Goal: Communication & Community: Answer question/provide support

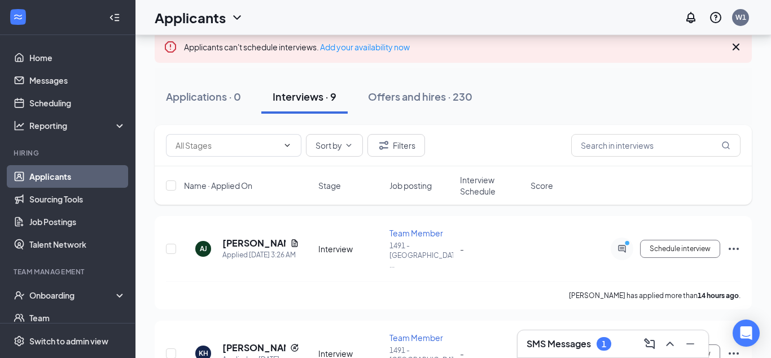
scroll to position [74, 0]
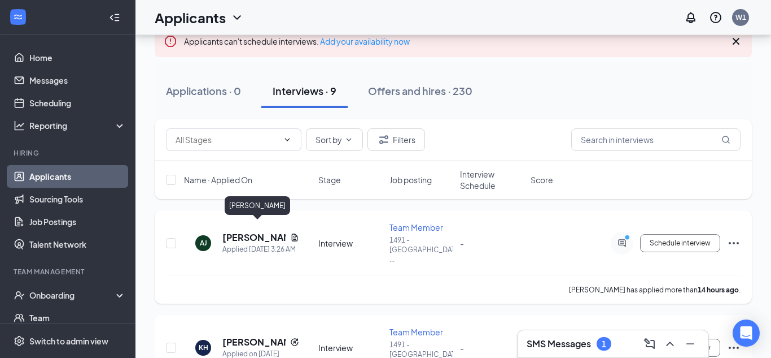
click at [238, 231] on h5 "[PERSON_NAME]" at bounding box center [254, 237] width 63 height 12
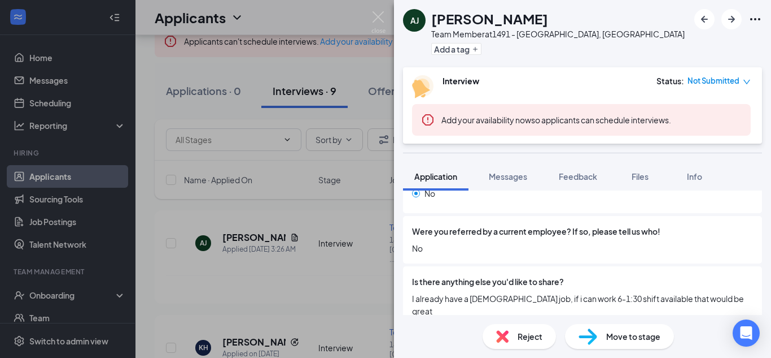
scroll to position [960, 0]
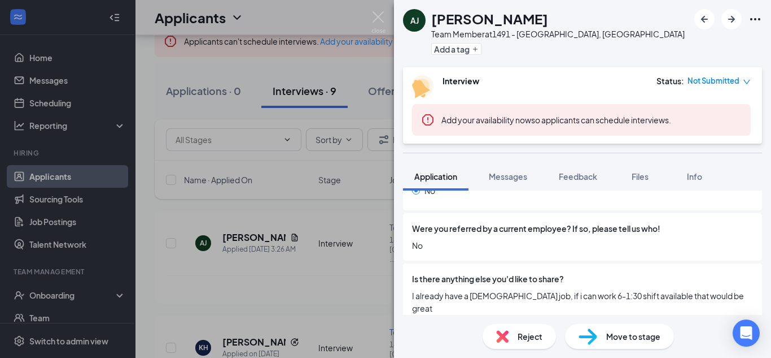
click at [247, 272] on div "[PERSON_NAME] [PERSON_NAME] Team Member at 1491 - [GEOGRAPHIC_DATA], [GEOGRAPHI…" at bounding box center [385, 179] width 771 height 358
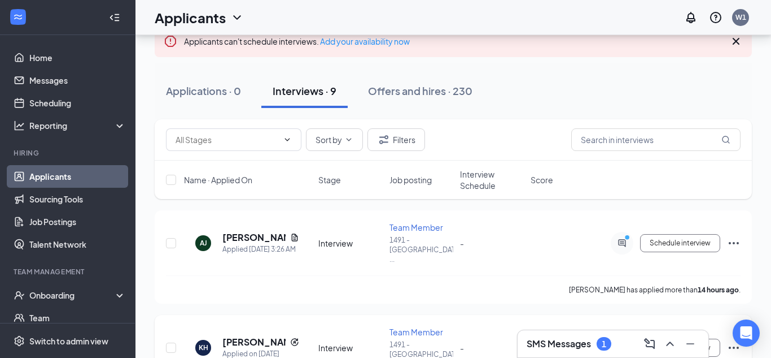
click at [239, 335] on h5 "[PERSON_NAME]" at bounding box center [254, 341] width 63 height 12
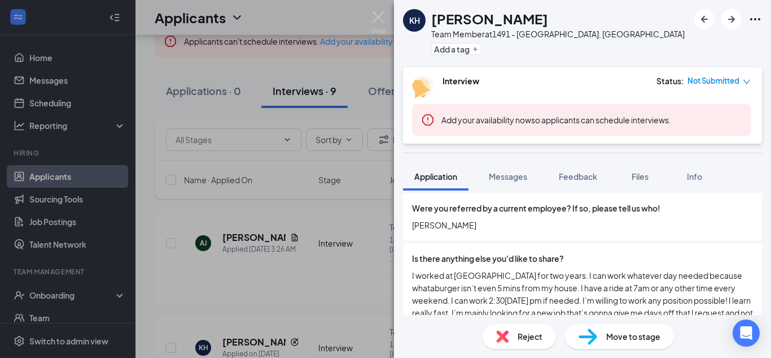
scroll to position [999, 0]
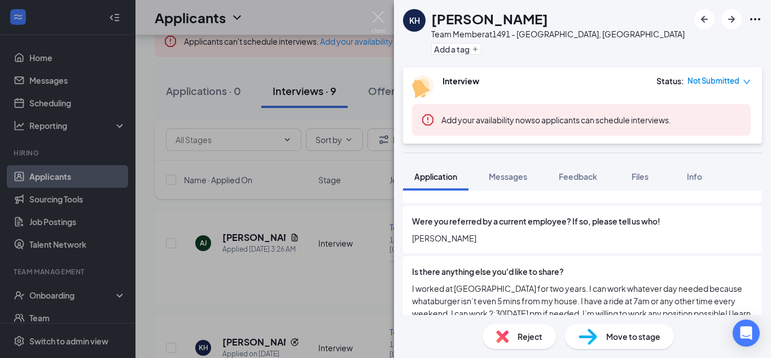
click at [360, 204] on div "KH [PERSON_NAME] Team Member at 1491 - [GEOGRAPHIC_DATA], [GEOGRAPHIC_DATA] Add…" at bounding box center [385, 179] width 771 height 358
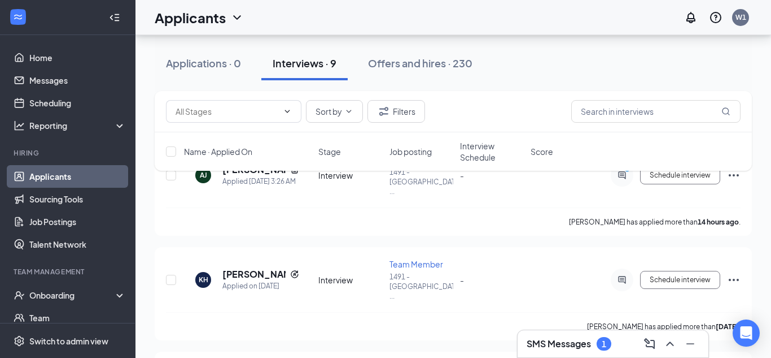
scroll to position [147, 0]
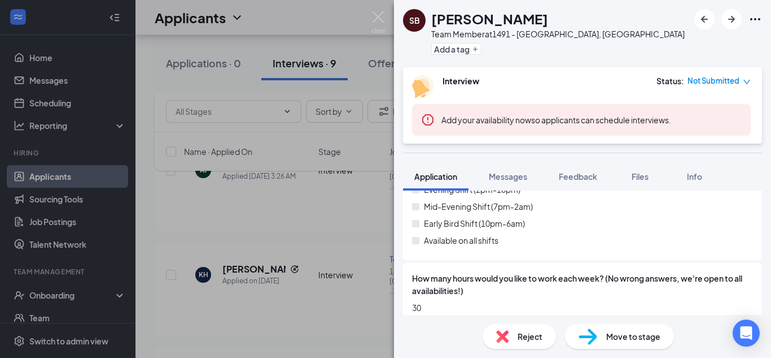
scroll to position [737, 0]
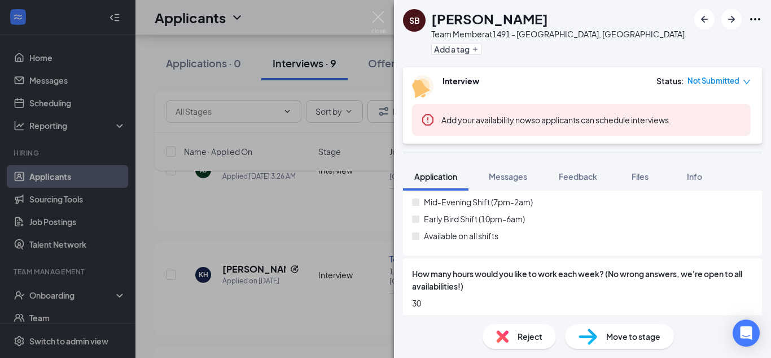
click at [287, 281] on div "SB [PERSON_NAME] Team Member at [STREET_ADDRESS] Add a tag Interview Status : N…" at bounding box center [385, 179] width 771 height 358
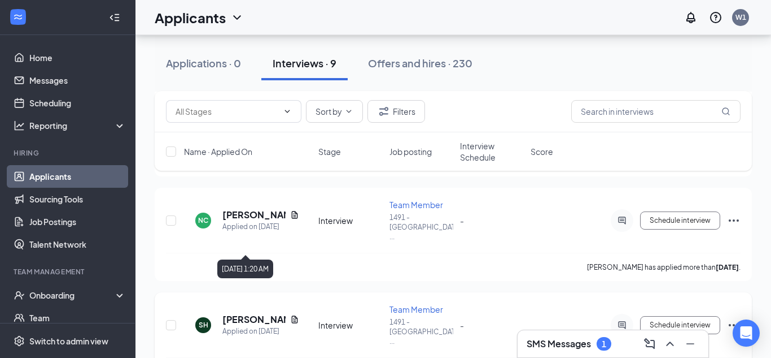
scroll to position [428, 0]
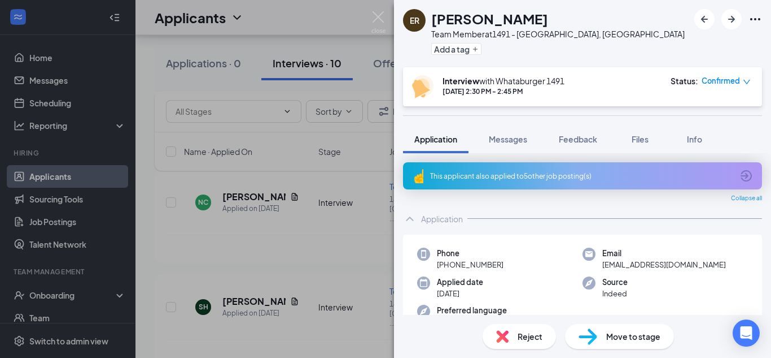
scroll to position [11, 0]
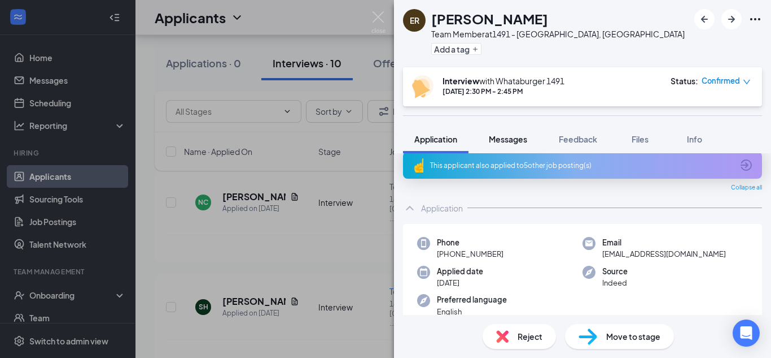
click at [504, 143] on span "Messages" at bounding box center [508, 139] width 38 height 10
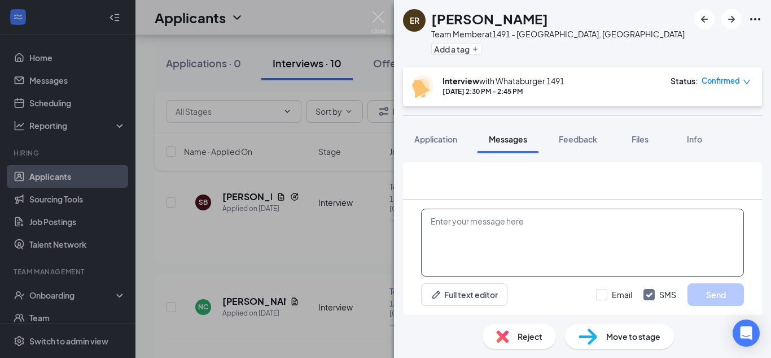
click at [612, 233] on textarea at bounding box center [582, 242] width 323 height 68
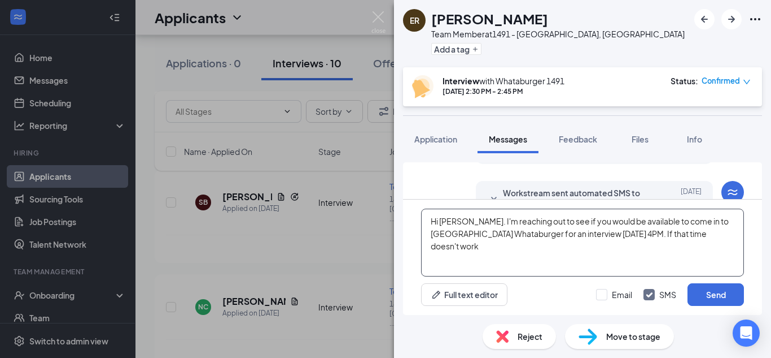
scroll to position [677, 0]
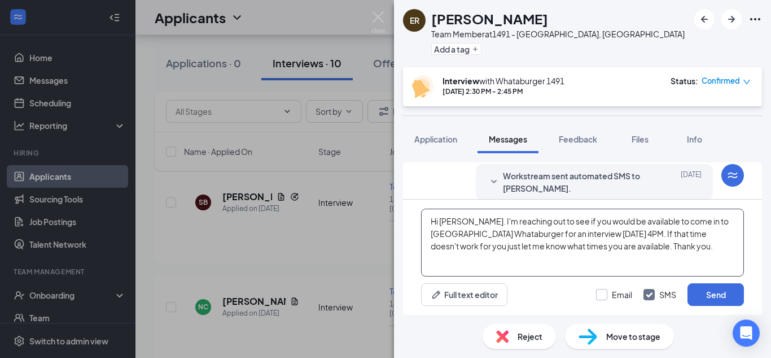
type textarea "Hi [PERSON_NAME]. I'm reaching out to see if you would be available to come in …"
click at [614, 297] on input "Email" at bounding box center [614, 294] width 36 height 11
checkbox input "true"
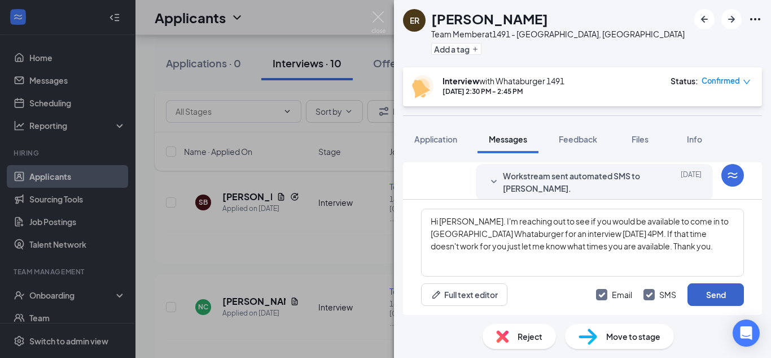
click at [707, 298] on button "Send" at bounding box center [716, 294] width 56 height 23
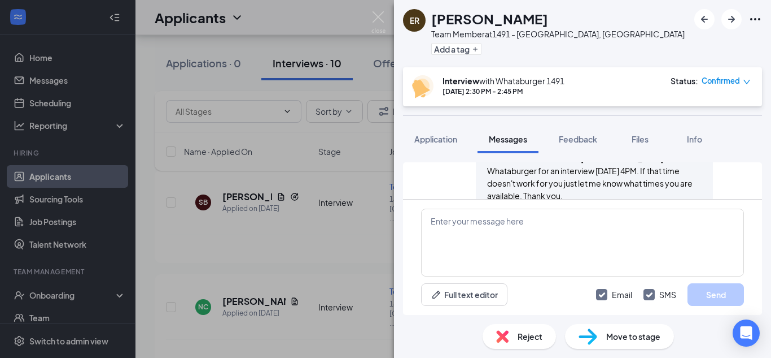
scroll to position [921, 0]
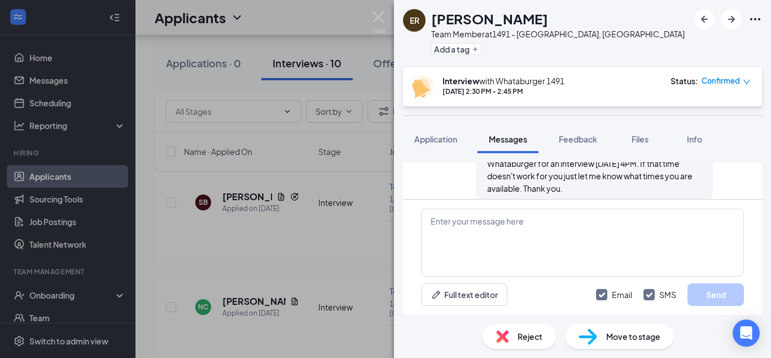
click at [361, 189] on div "ER [PERSON_NAME] Team Member at 1491 - [GEOGRAPHIC_DATA], AL Add a tag Intervie…" at bounding box center [385, 179] width 771 height 358
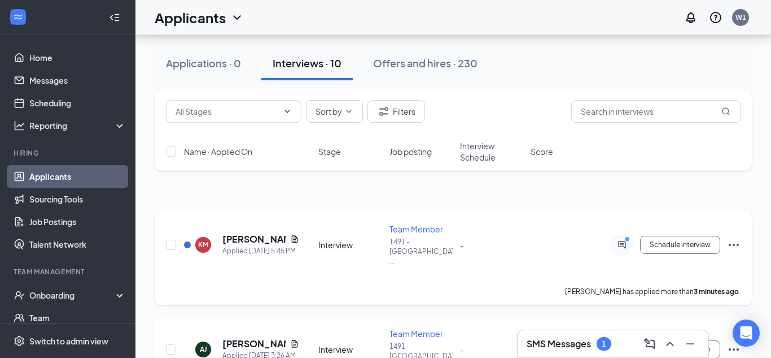
scroll to position [34, 0]
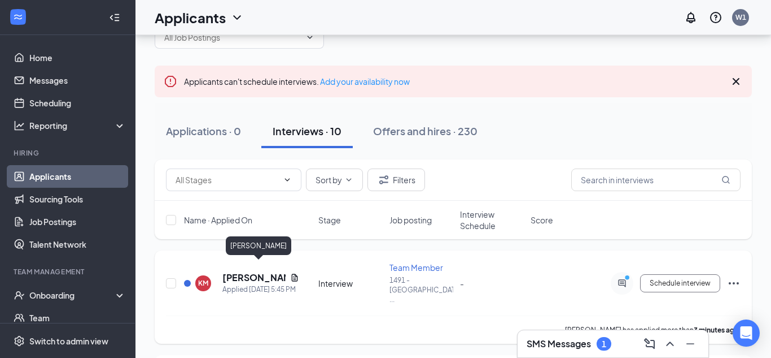
click at [255, 271] on h5 "[PERSON_NAME]" at bounding box center [254, 277] width 63 height 12
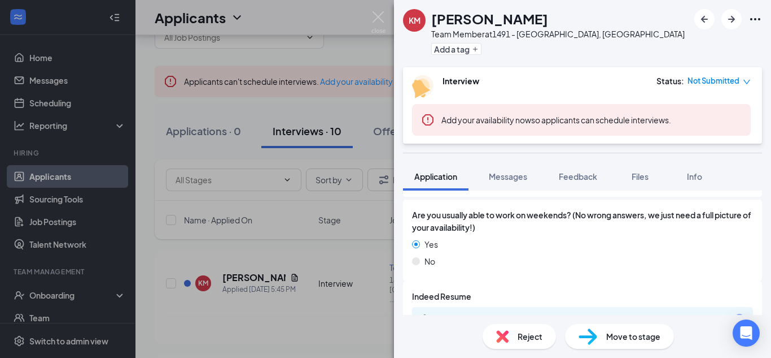
scroll to position [856, 0]
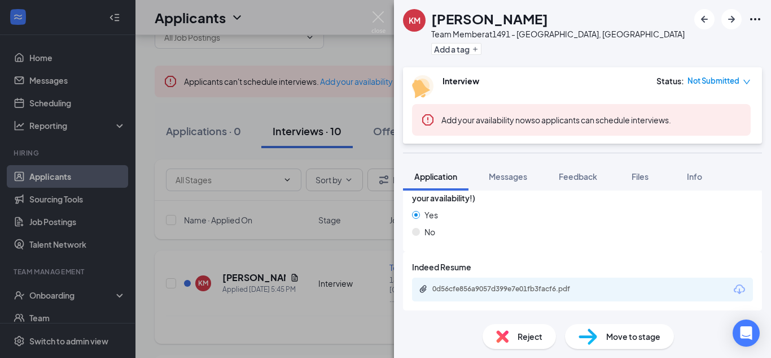
click at [266, 296] on div "KM [PERSON_NAME] Team Member at [STREET_ADDRESS] Add a tag Interview Status : N…" at bounding box center [385, 179] width 771 height 358
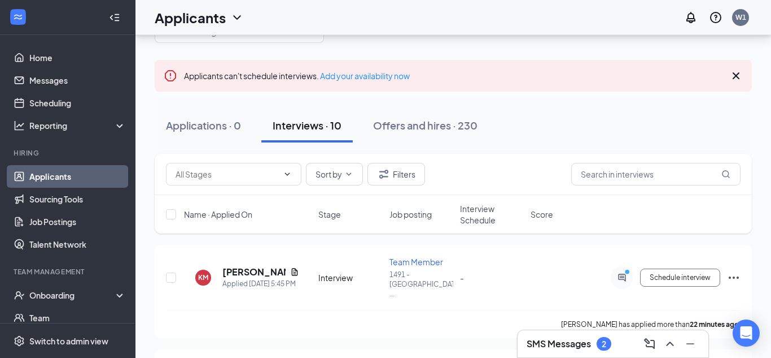
scroll to position [51, 0]
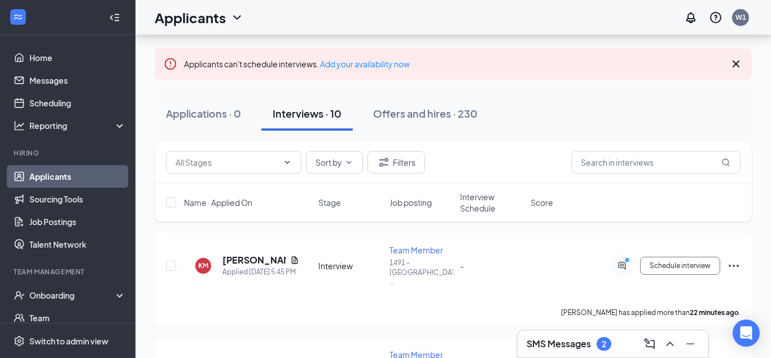
click at [575, 344] on h3 "SMS Messages" at bounding box center [559, 343] width 64 height 12
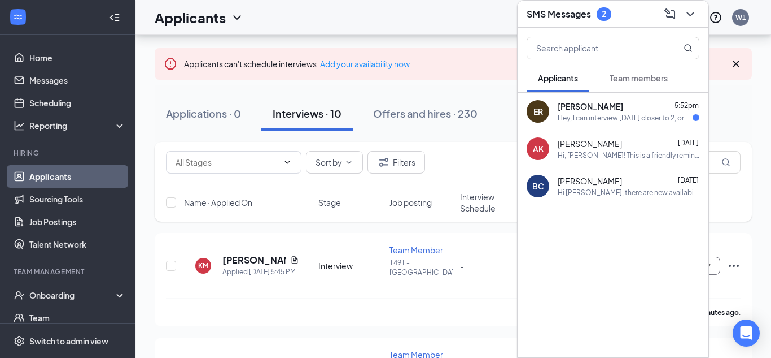
click at [588, 111] on span "[PERSON_NAME]" at bounding box center [591, 106] width 66 height 11
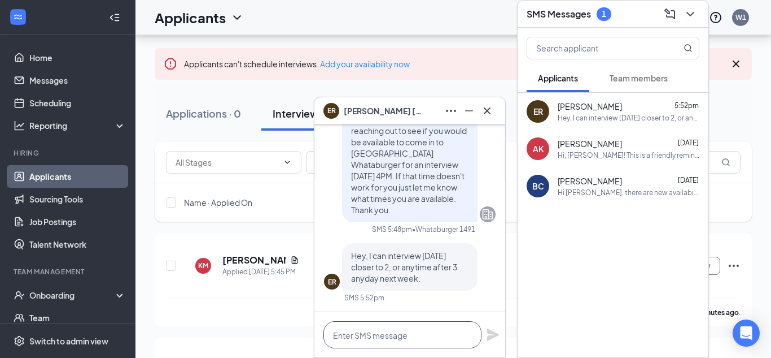
click at [402, 332] on textarea at bounding box center [403, 334] width 158 height 27
type textarea "W"
